Goal: Information Seeking & Learning: Learn about a topic

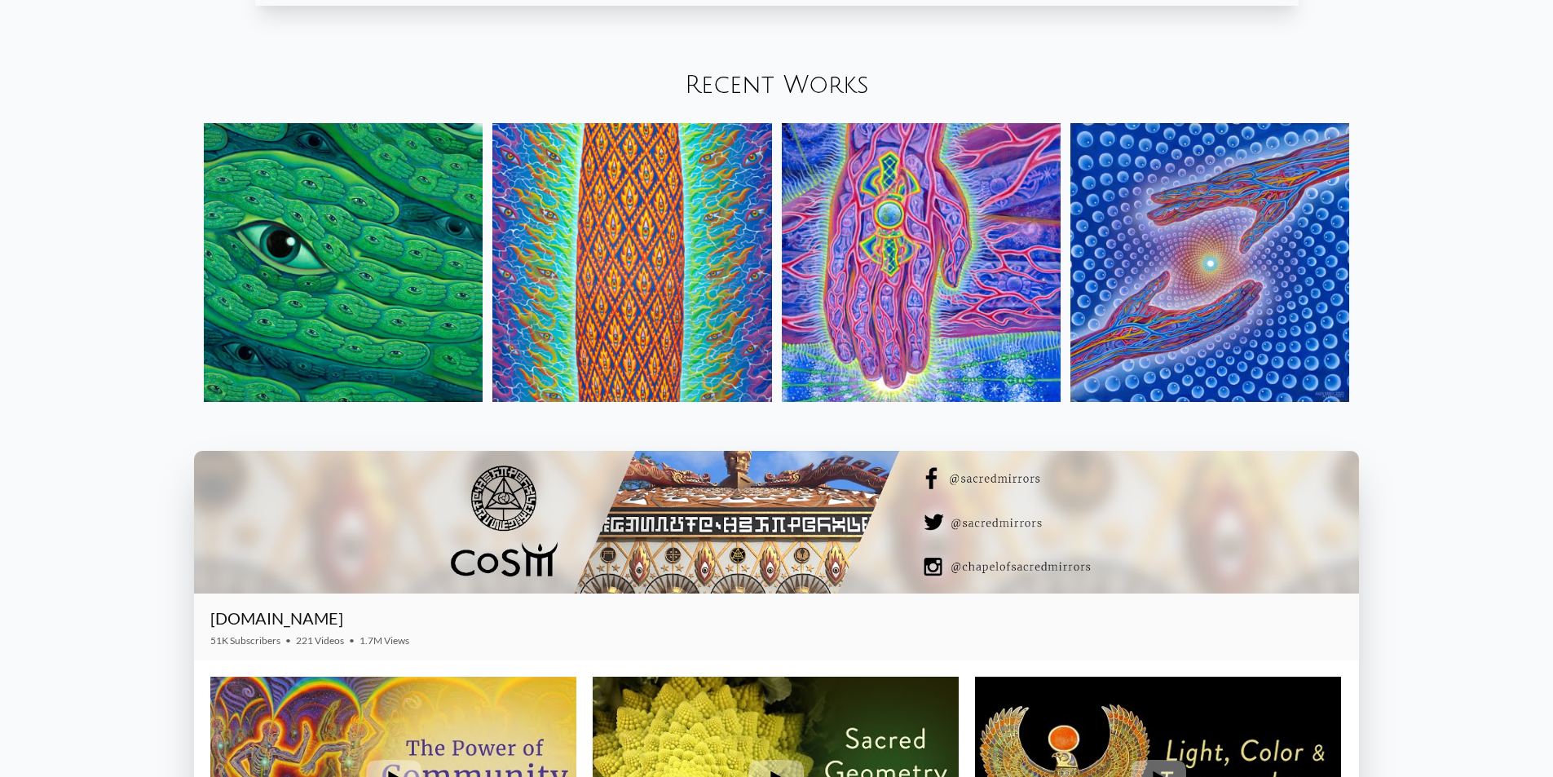
scroll to position [2283, 0]
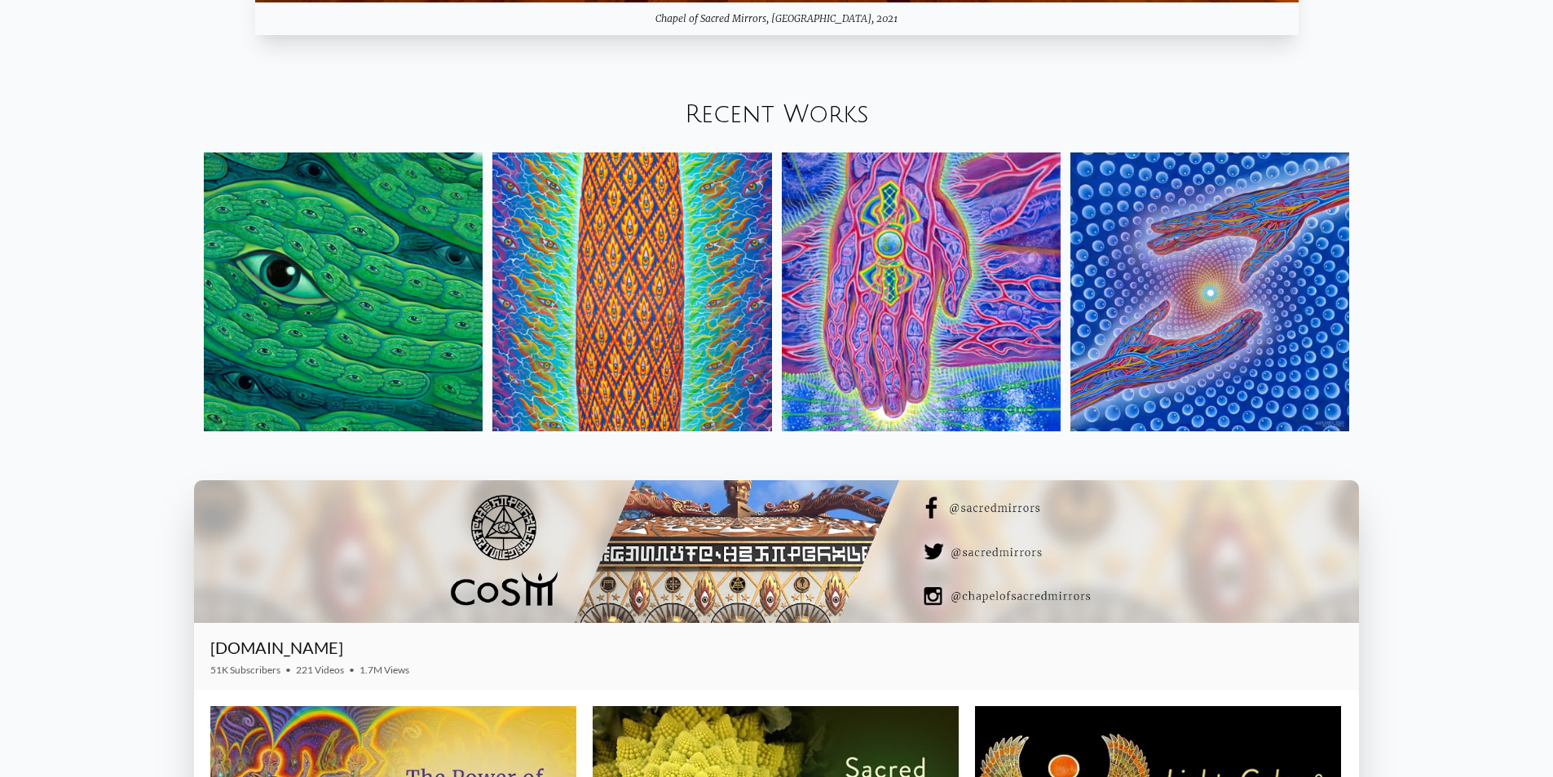
click at [771, 108] on link "Recent Works" at bounding box center [777, 114] width 184 height 27
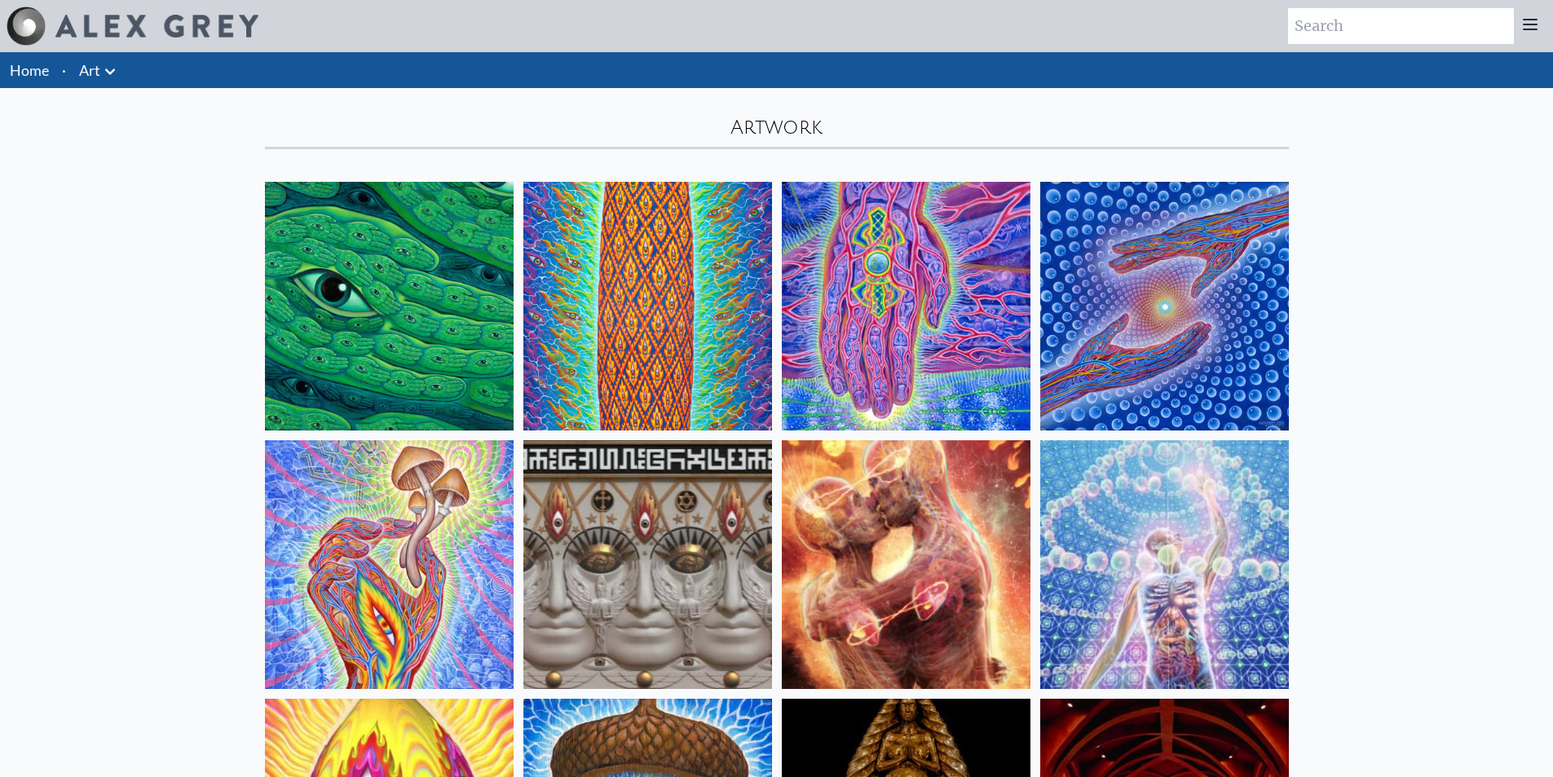
scroll to position [1467, 0]
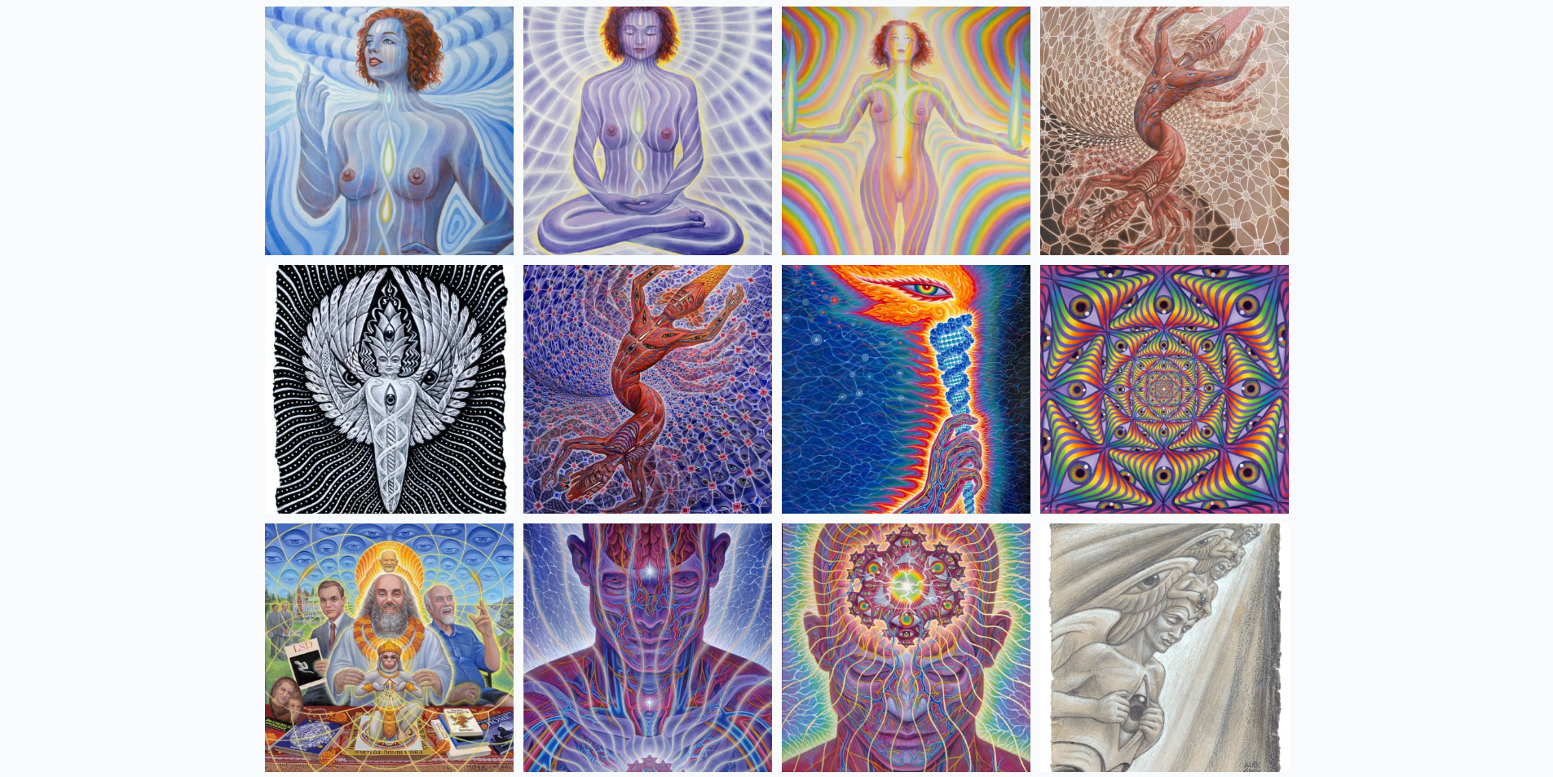
click at [694, 391] on img at bounding box center [647, 389] width 249 height 249
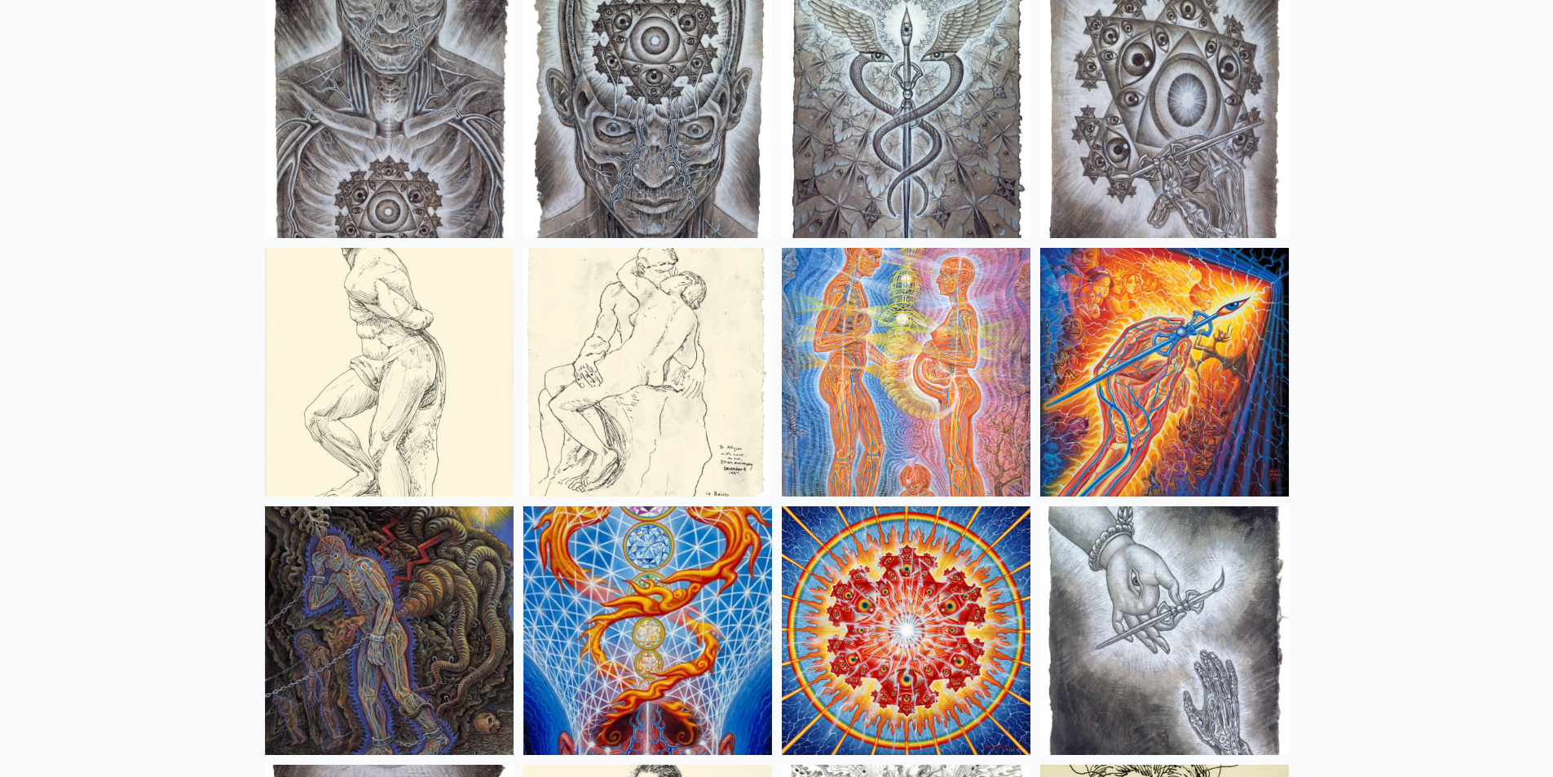
scroll to position [12798, 0]
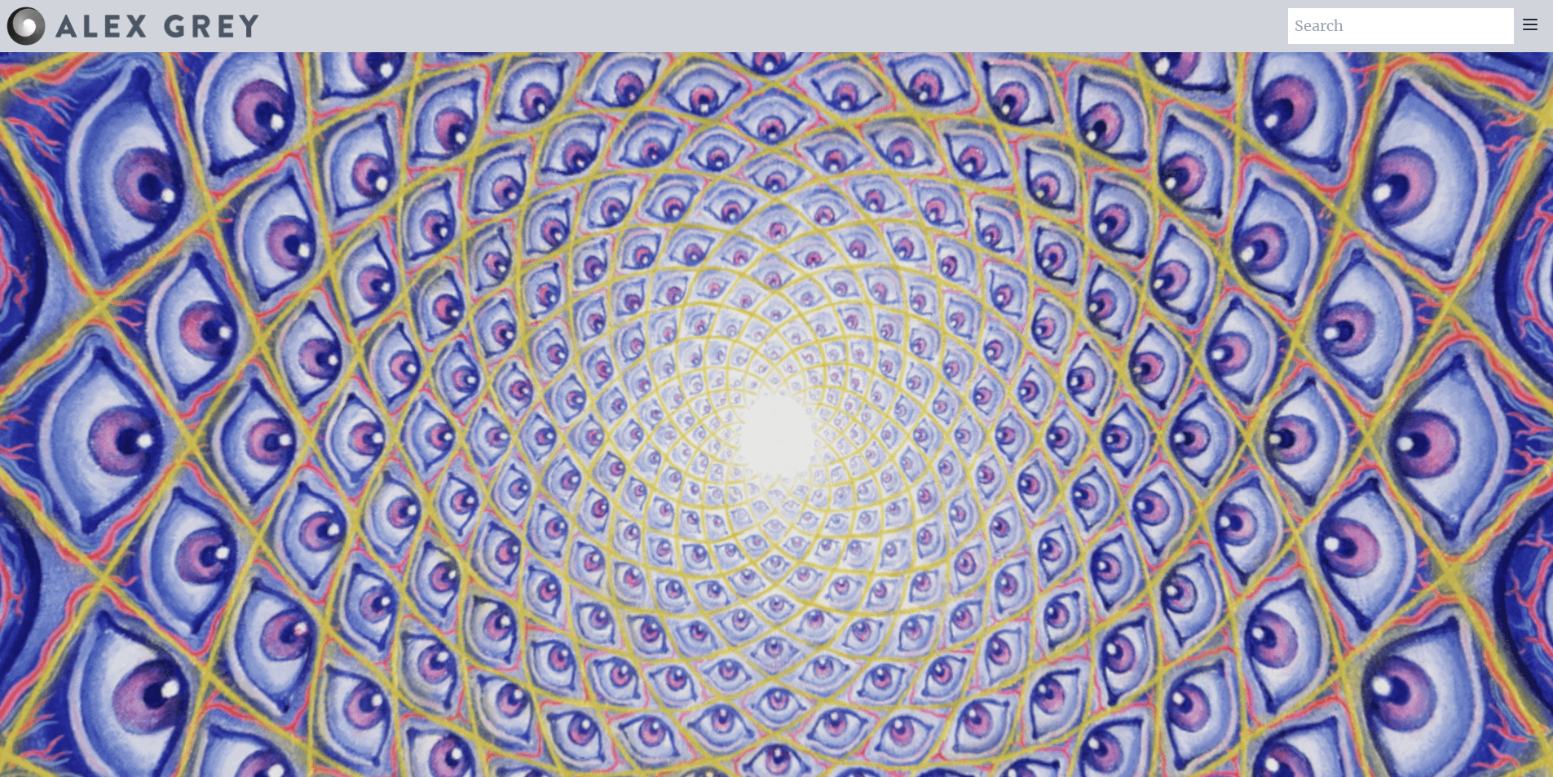
scroll to position [2284, 0]
